Goal: Use online tool/utility: Utilize a website feature to perform a specific function

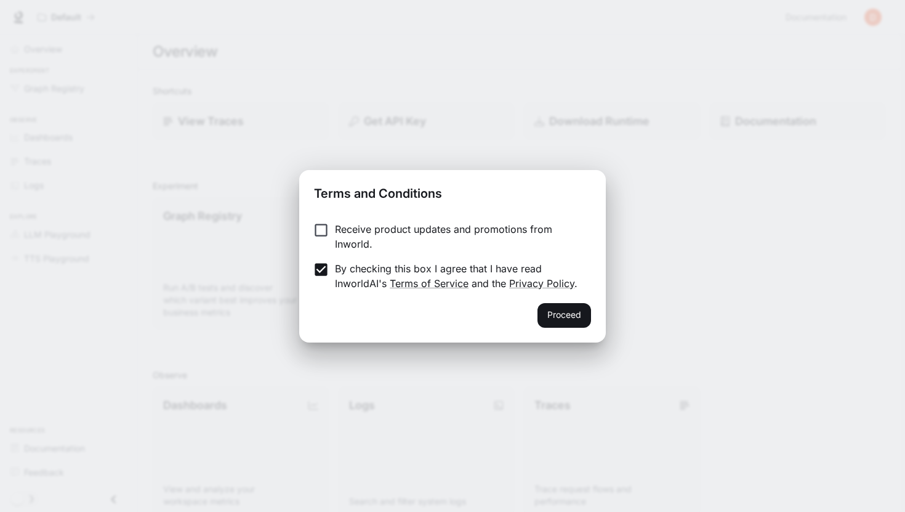
click at [324, 240] on label "Receive product updates and promotions from Inworld." at bounding box center [444, 237] width 274 height 30
click at [556, 313] on button "Proceed" at bounding box center [565, 315] width 54 height 25
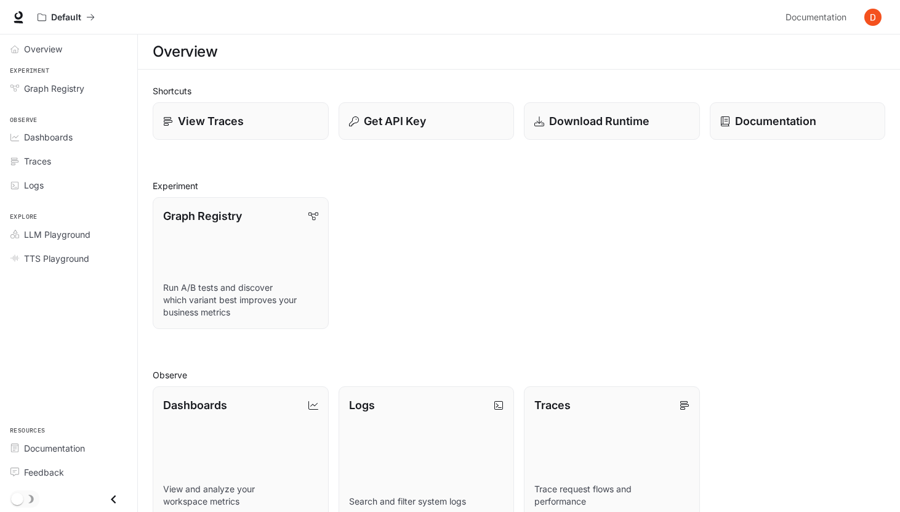
click at [419, 272] on div "Graph Registry Run A/B tests and discover which variant best improves your busi…" at bounding box center [514, 258] width 743 height 142
click at [65, 262] on span "TTS Playground" at bounding box center [56, 258] width 65 height 13
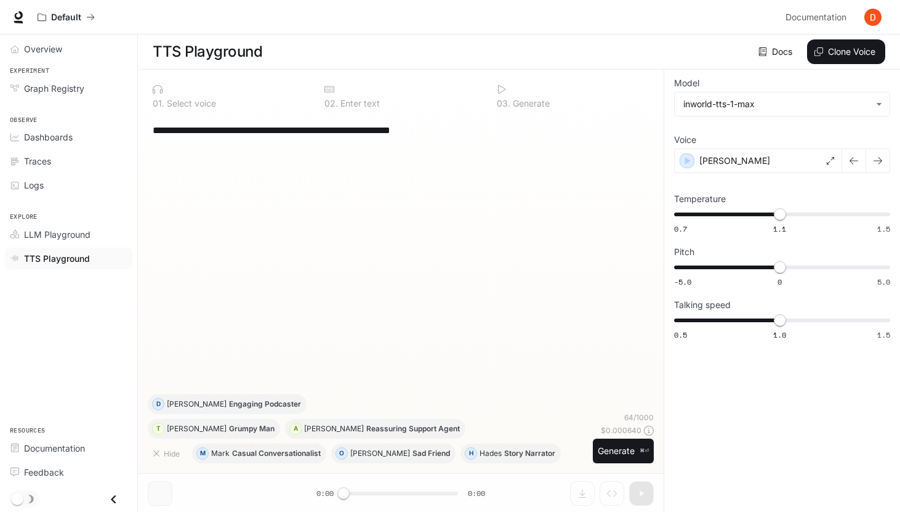
drag, startPoint x: 462, startPoint y: 131, endPoint x: 156, endPoint y: 130, distance: 306.0
click at [156, 130] on textarea "**********" at bounding box center [401, 130] width 496 height 14
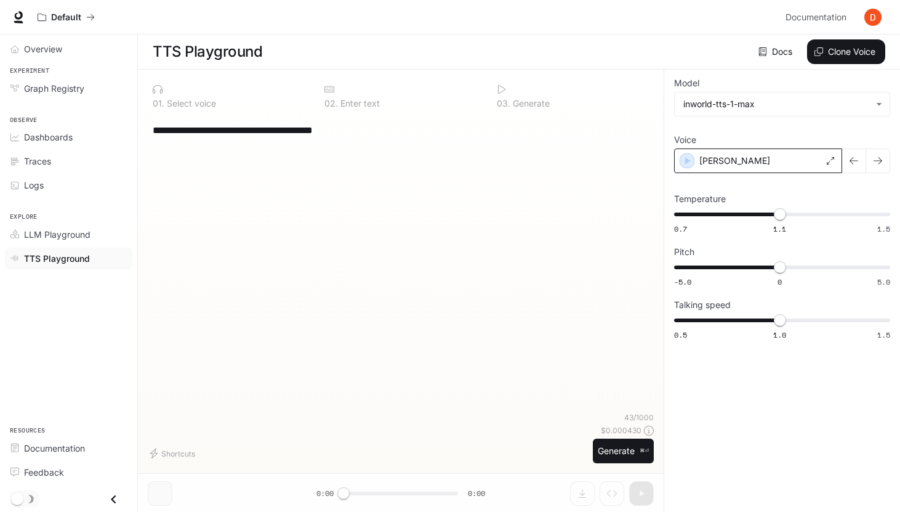
type textarea "**********"
click at [720, 165] on div "[PERSON_NAME]" at bounding box center [758, 160] width 168 height 25
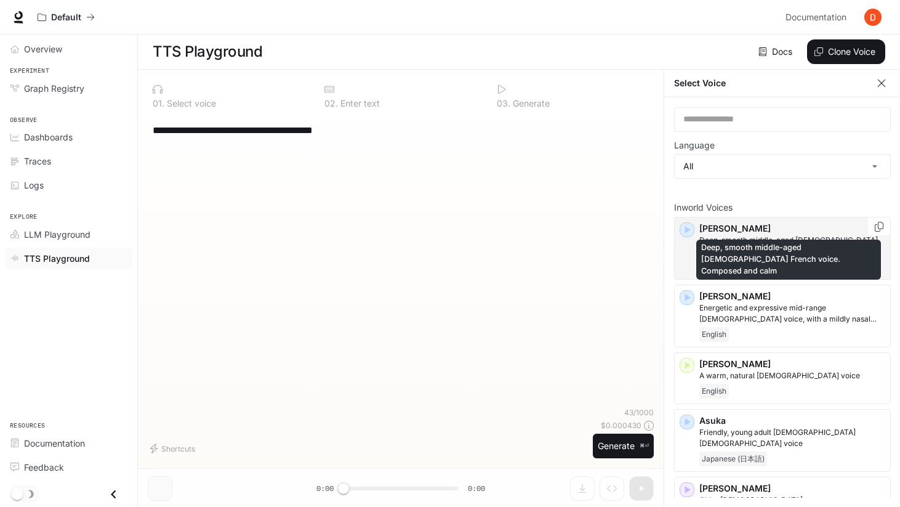
scroll to position [31, 0]
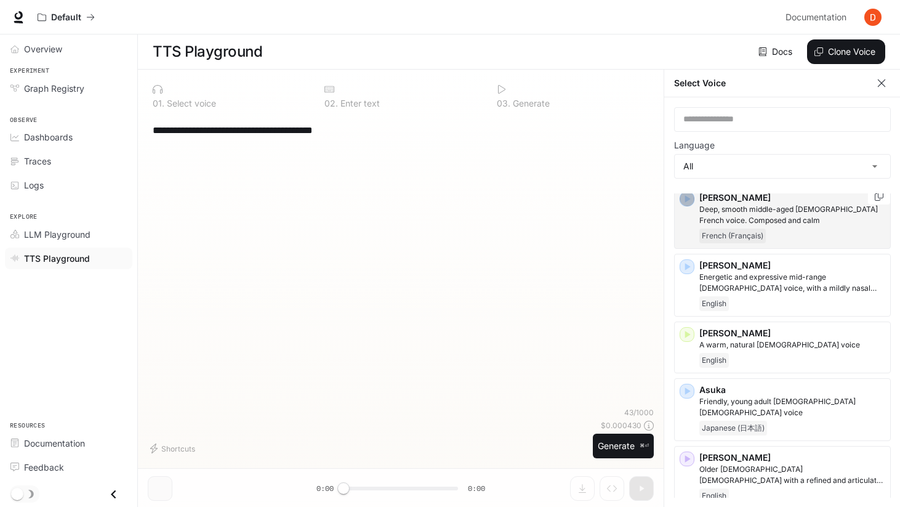
click at [687, 199] on icon "button" at bounding box center [688, 198] width 6 height 7
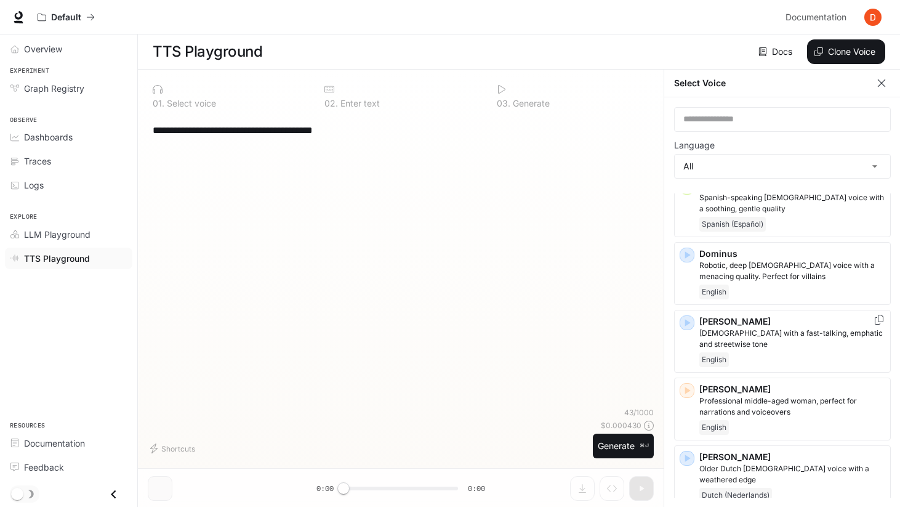
scroll to position [495, 0]
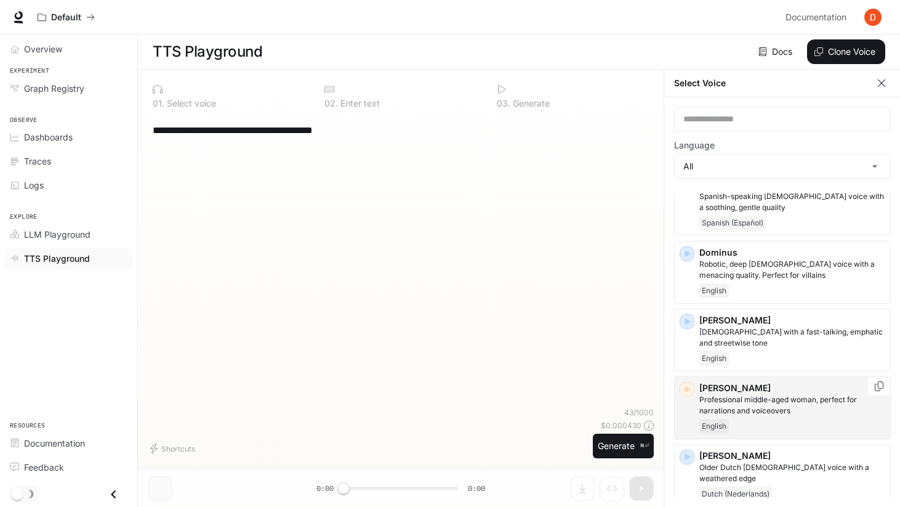
click at [691, 383] on icon "button" at bounding box center [687, 389] width 12 height 12
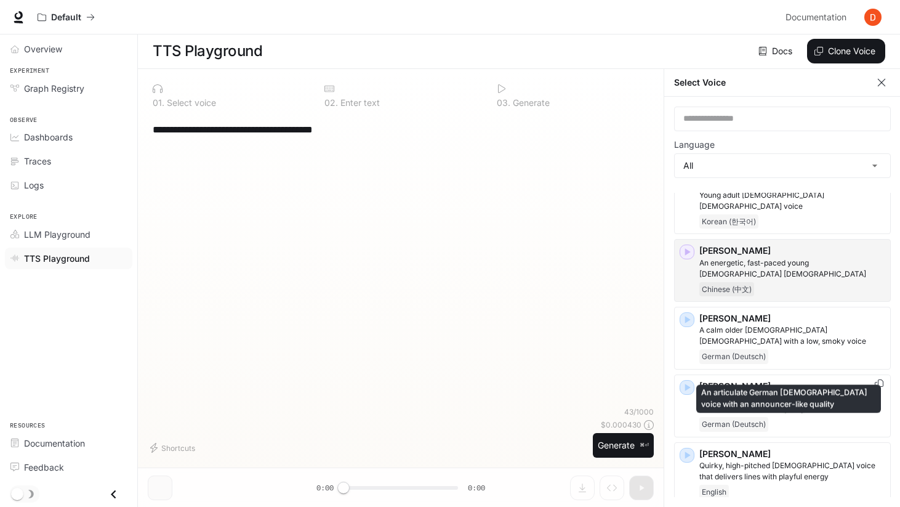
scroll to position [1185, 0]
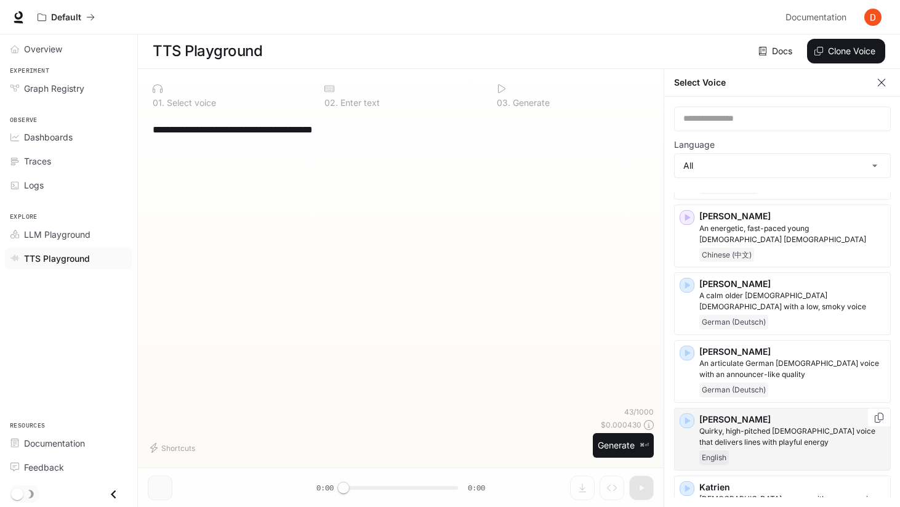
click at [693, 414] on div "button" at bounding box center [687, 421] width 14 height 14
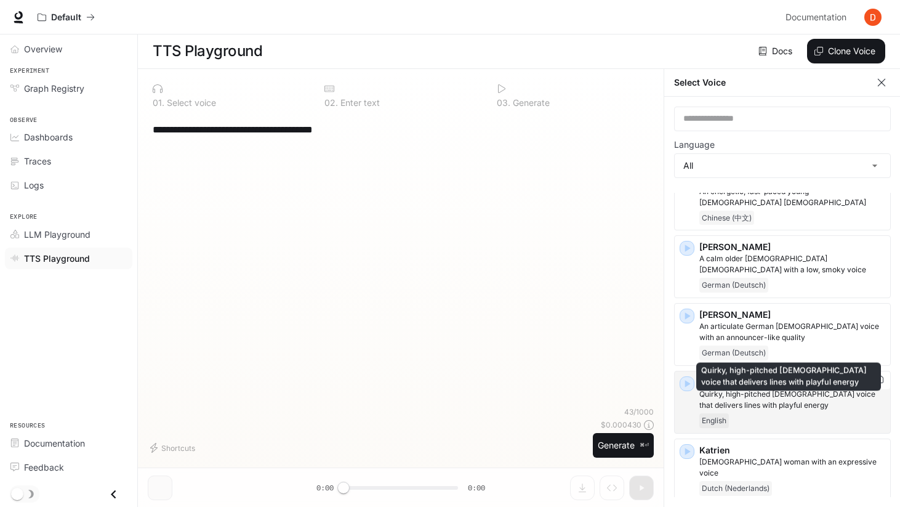
scroll to position [1224, 0]
click at [741, 387] on p "Quirky, high-pitched [DEMOGRAPHIC_DATA] voice that delivers lines with playful …" at bounding box center [792, 398] width 186 height 22
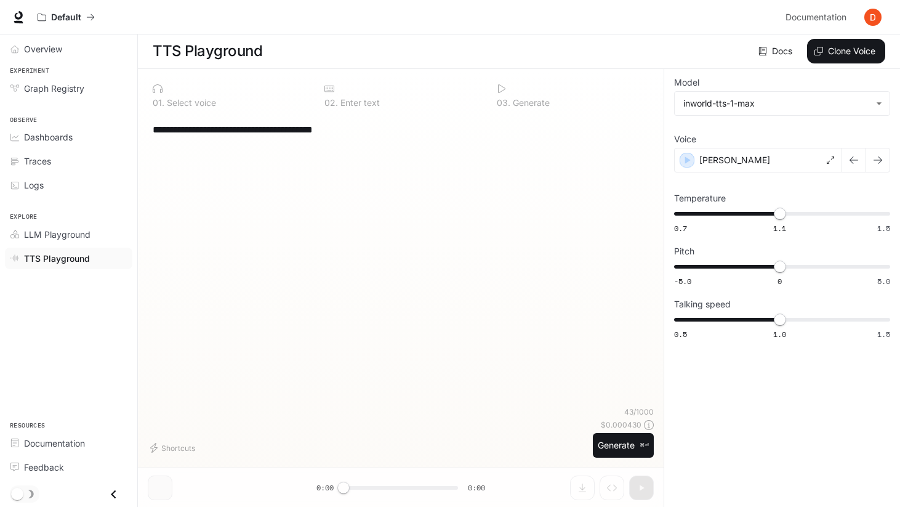
scroll to position [1, 0]
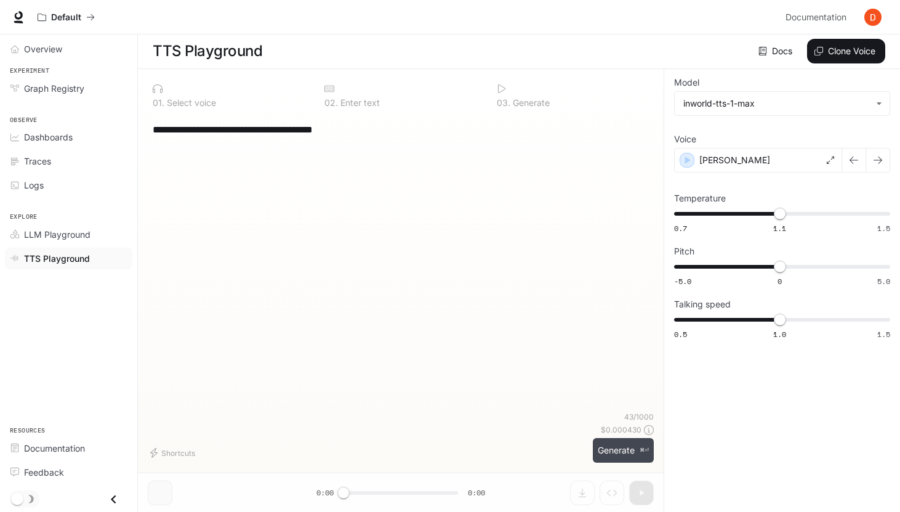
click at [619, 439] on button "Generate ⌘⏎" at bounding box center [623, 450] width 61 height 25
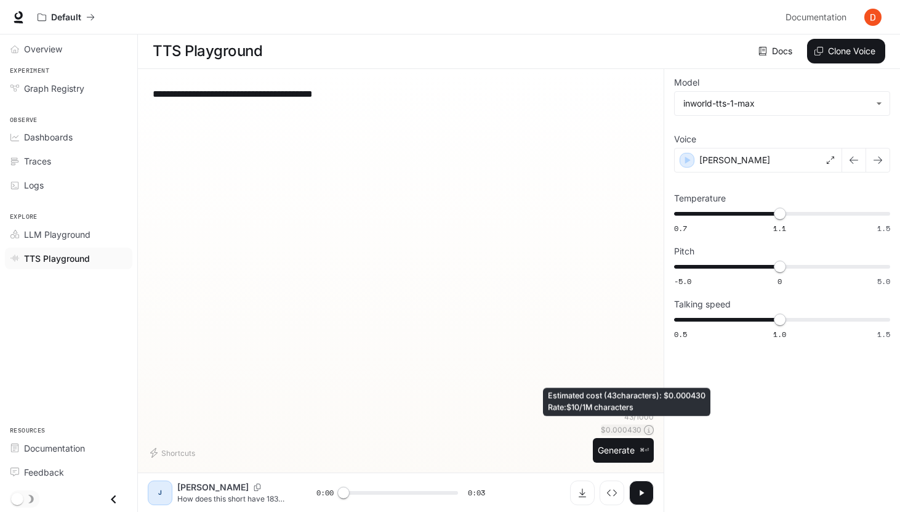
click at [648, 430] on icon at bounding box center [649, 430] width 10 height 10
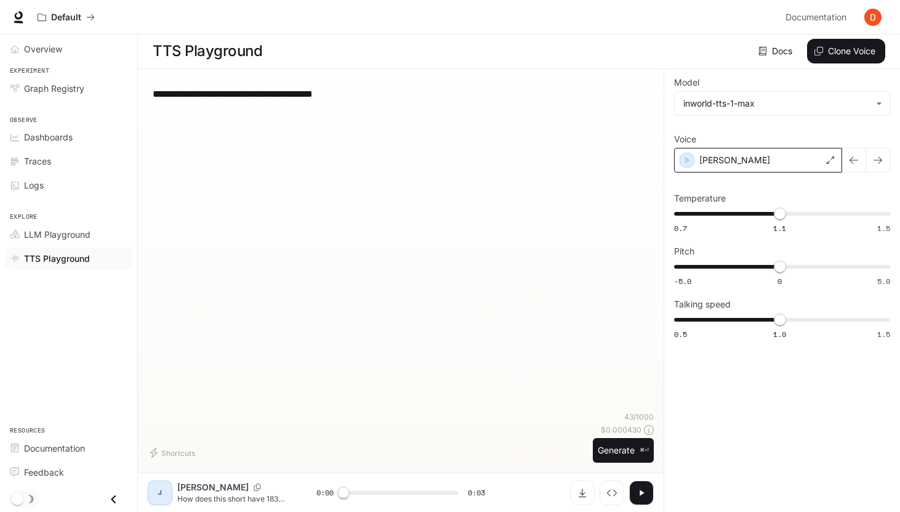
click at [720, 167] on div "[PERSON_NAME]" at bounding box center [758, 160] width 168 height 25
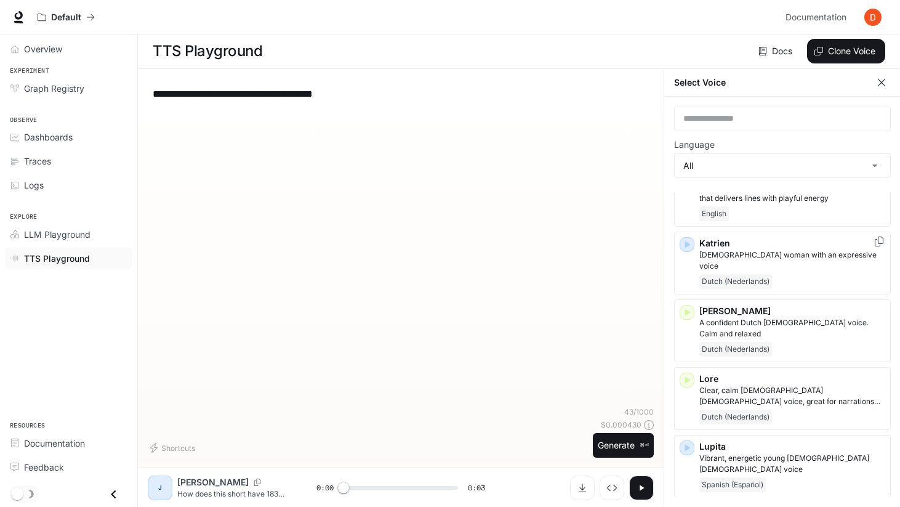
scroll to position [1427, 0]
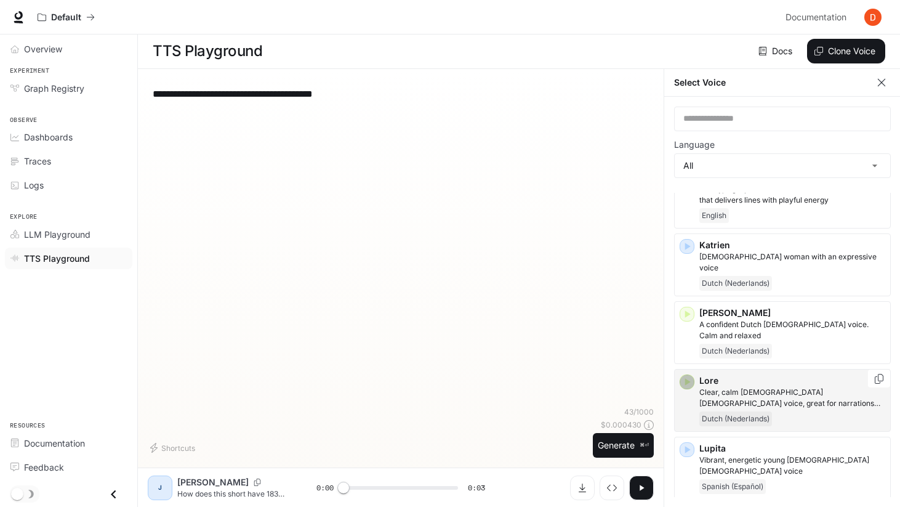
click at [685, 378] on icon "button" at bounding box center [688, 381] width 6 height 7
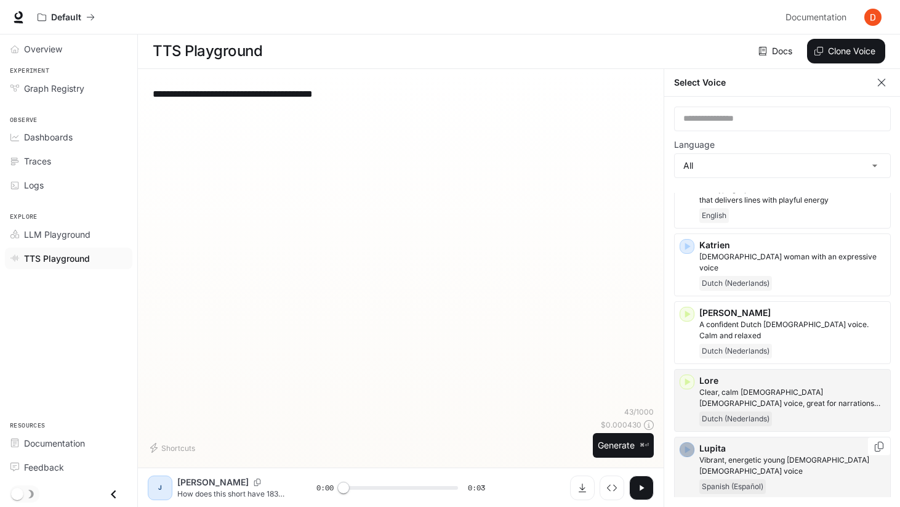
click at [691, 443] on icon "button" at bounding box center [687, 449] width 12 height 12
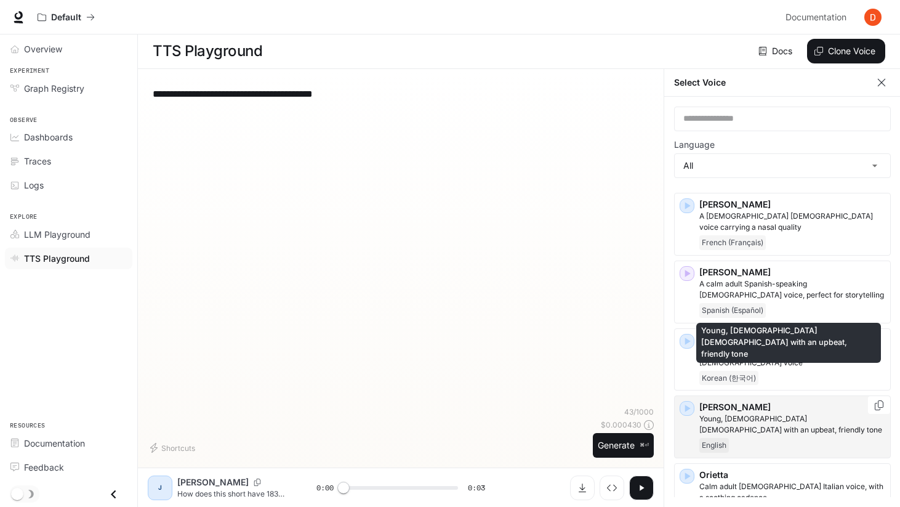
scroll to position [1875, 0]
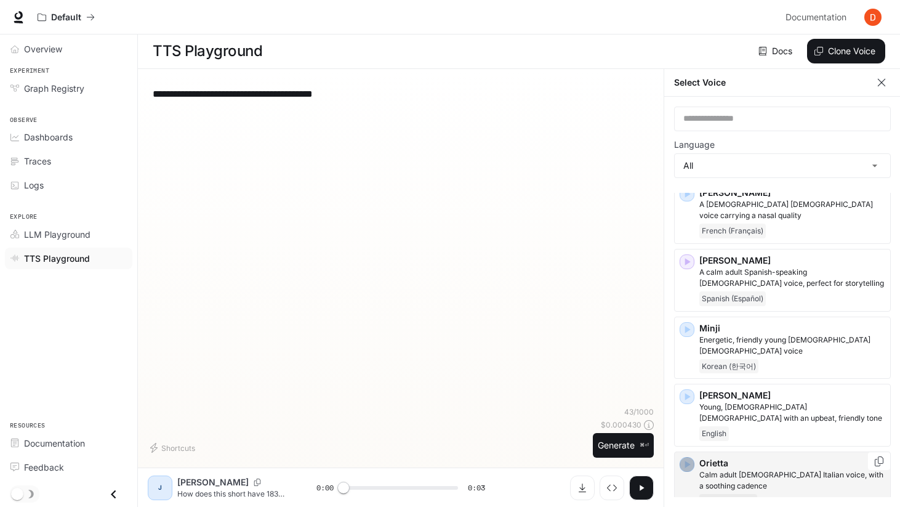
click at [687, 458] on icon "button" at bounding box center [687, 464] width 12 height 12
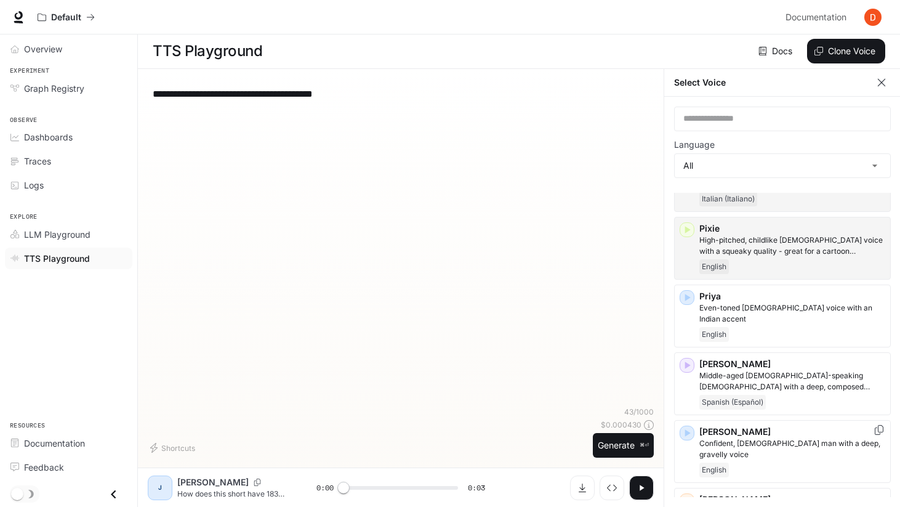
scroll to position [2185, 0]
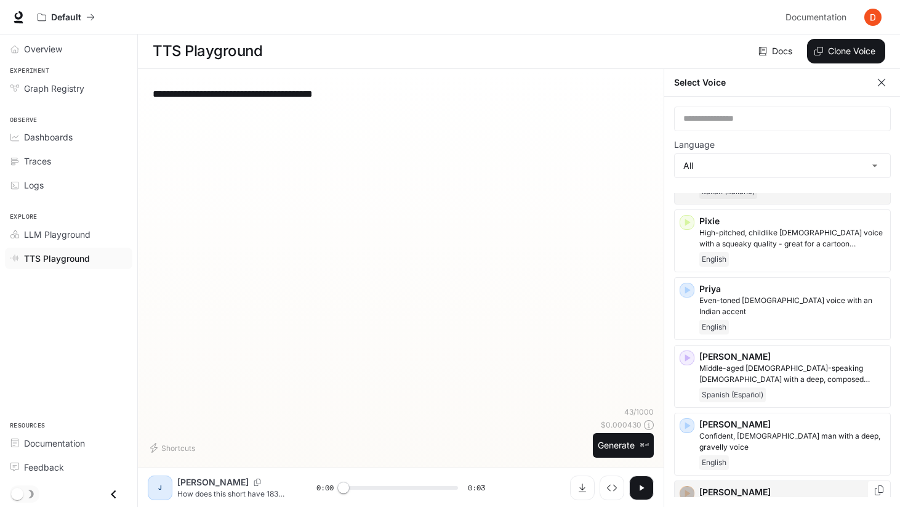
click at [688, 489] on icon "button" at bounding box center [688, 492] width 6 height 7
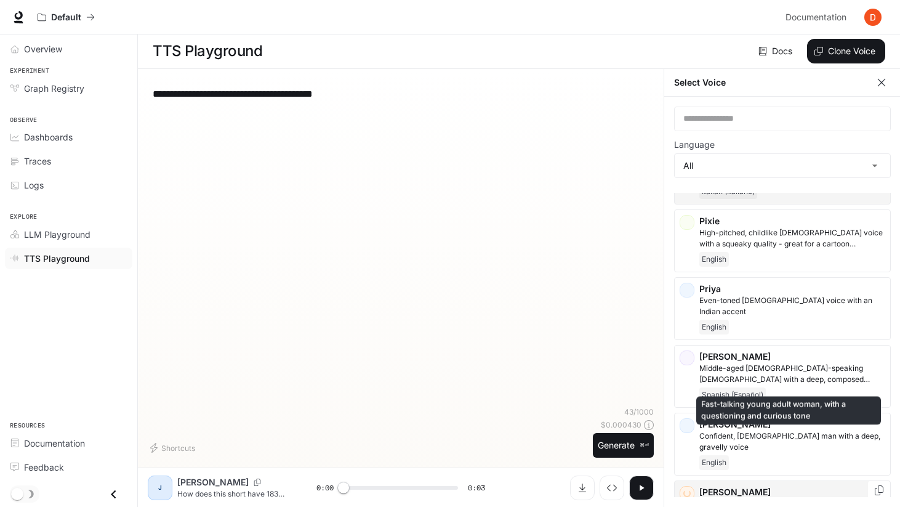
click at [759, 498] on p "Fast-talking young adult woman, with a questioning and curious tone" at bounding box center [792, 509] width 186 height 22
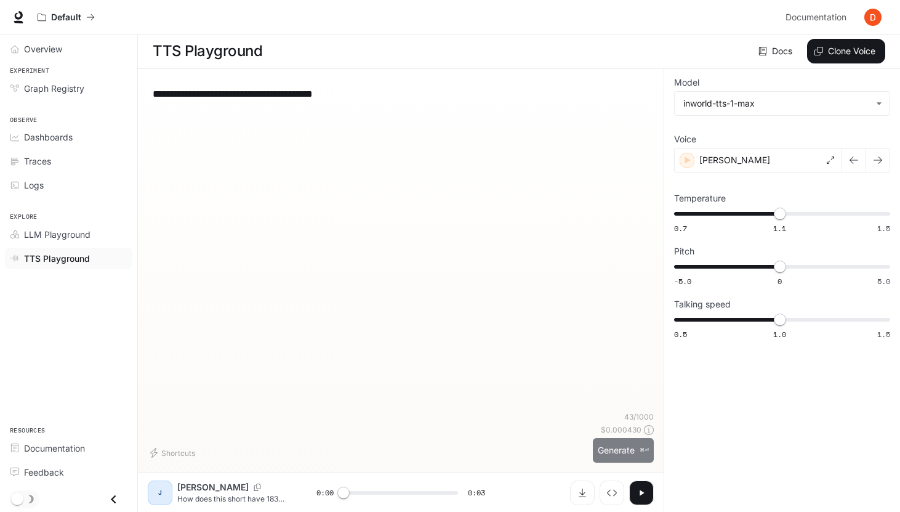
click at [606, 448] on button "Generate ⌘⏎" at bounding box center [623, 450] width 61 height 25
type input "*"
click at [581, 488] on icon "Download audio" at bounding box center [583, 493] width 10 height 10
click at [707, 164] on p "[PERSON_NAME]" at bounding box center [734, 160] width 71 height 12
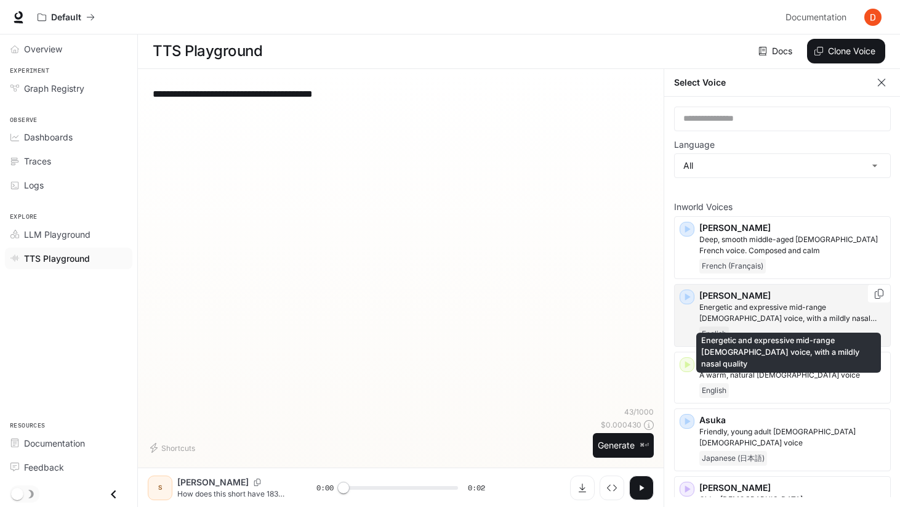
scroll to position [15, 0]
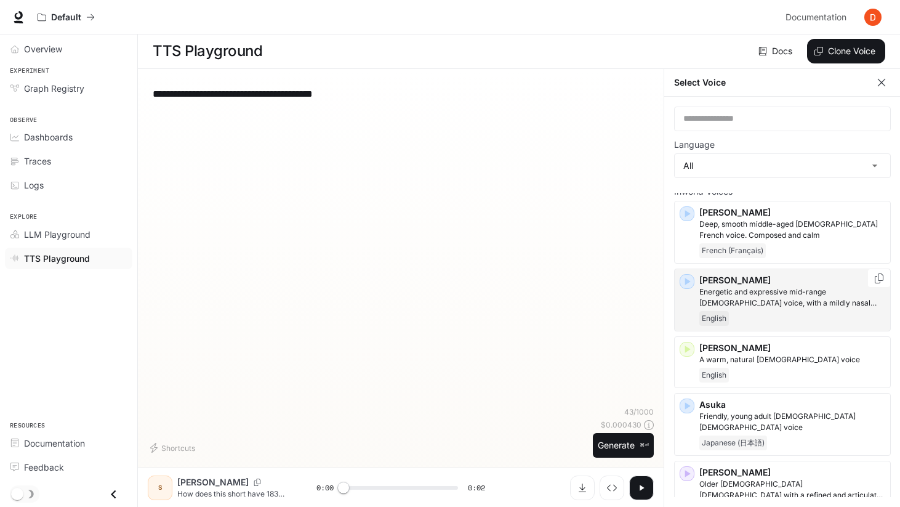
click at [686, 277] on icon "button" at bounding box center [687, 281] width 12 height 12
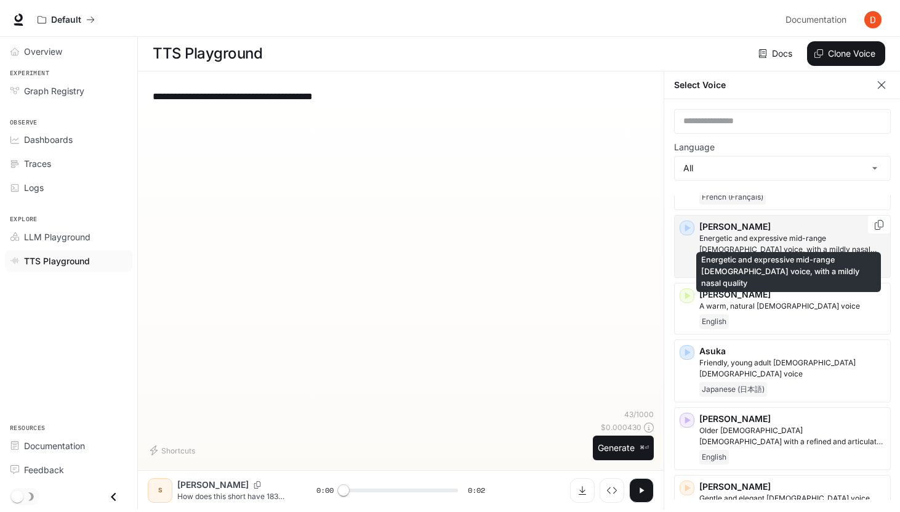
scroll to position [55, 0]
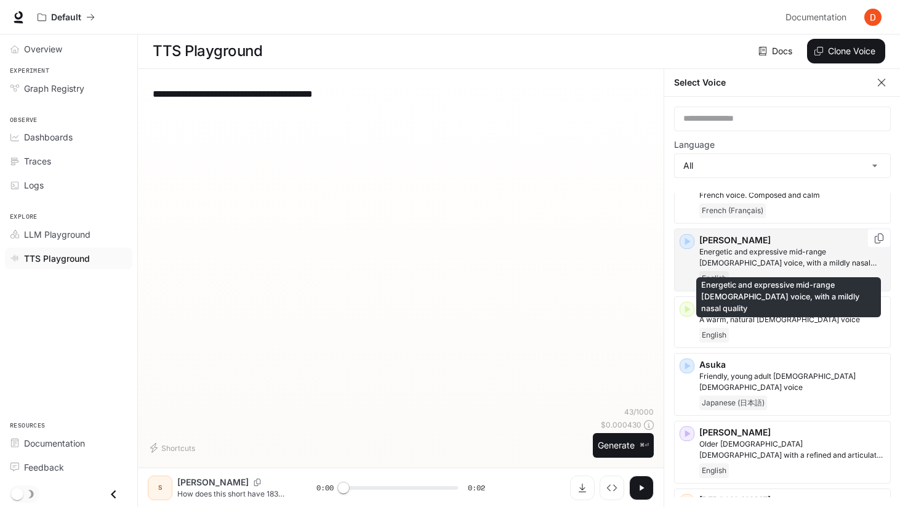
click at [718, 248] on p "Energetic and expressive mid-range [DEMOGRAPHIC_DATA] voice, with a mildly nasa…" at bounding box center [792, 257] width 186 height 22
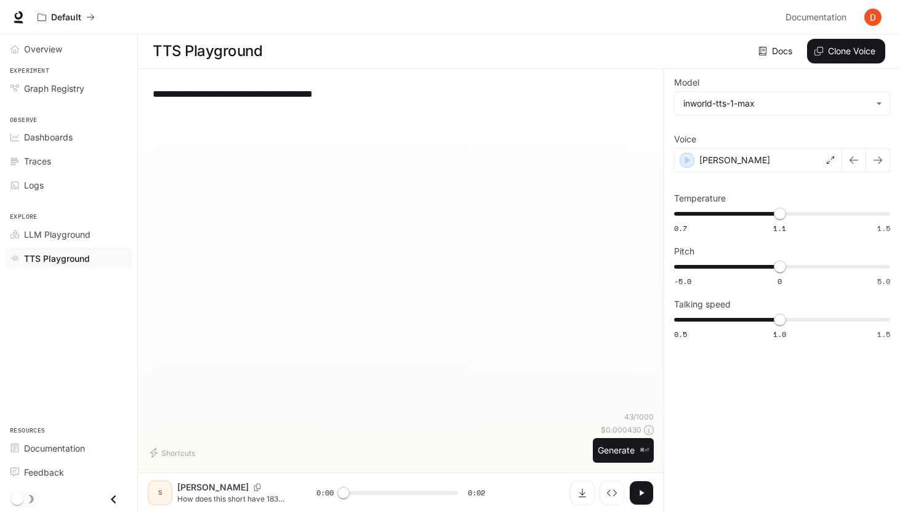
drag, startPoint x: 357, startPoint y: 99, endPoint x: 137, endPoint y: 99, distance: 219.8
click at [137, 99] on div "**********" at bounding box center [450, 255] width 900 height 512
type textarea "**********"
click at [629, 442] on button "Generate ⌘⏎" at bounding box center [623, 450] width 61 height 25
type input "*"
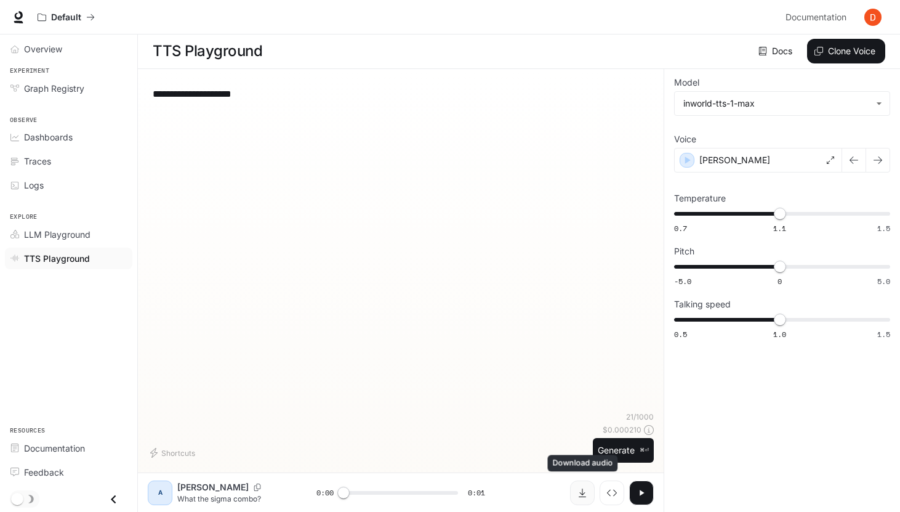
click at [587, 492] on button "Download audio" at bounding box center [582, 492] width 25 height 25
